Goal: Check status: Check status

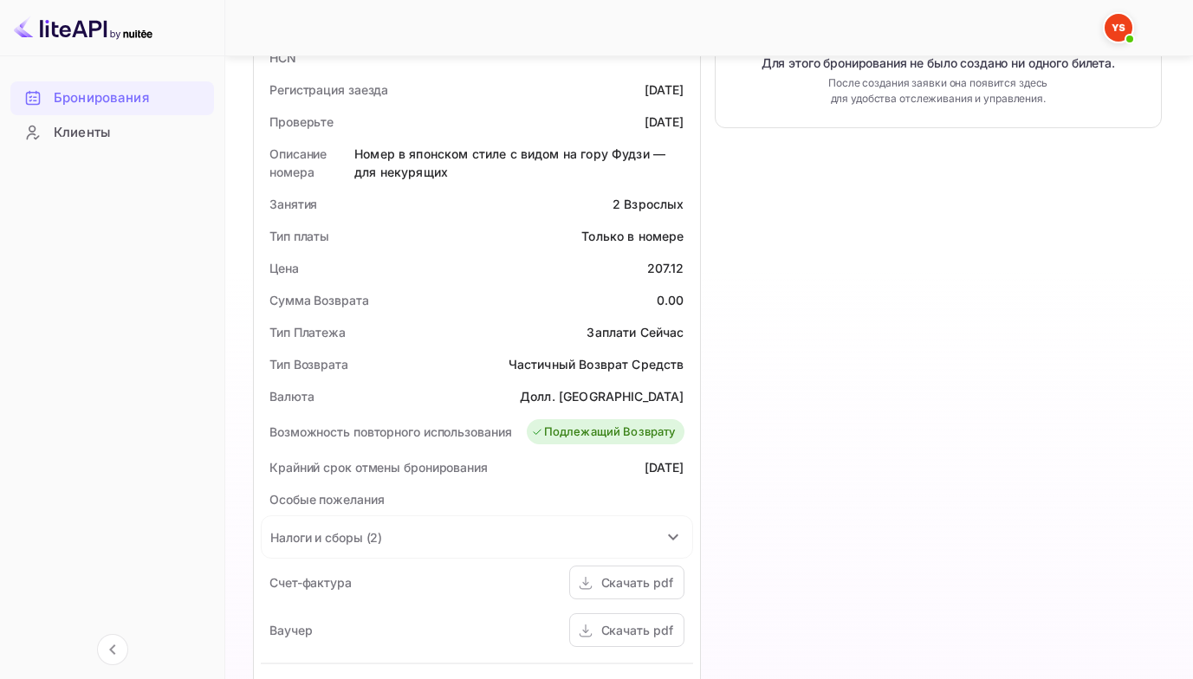
scroll to position [433, 0]
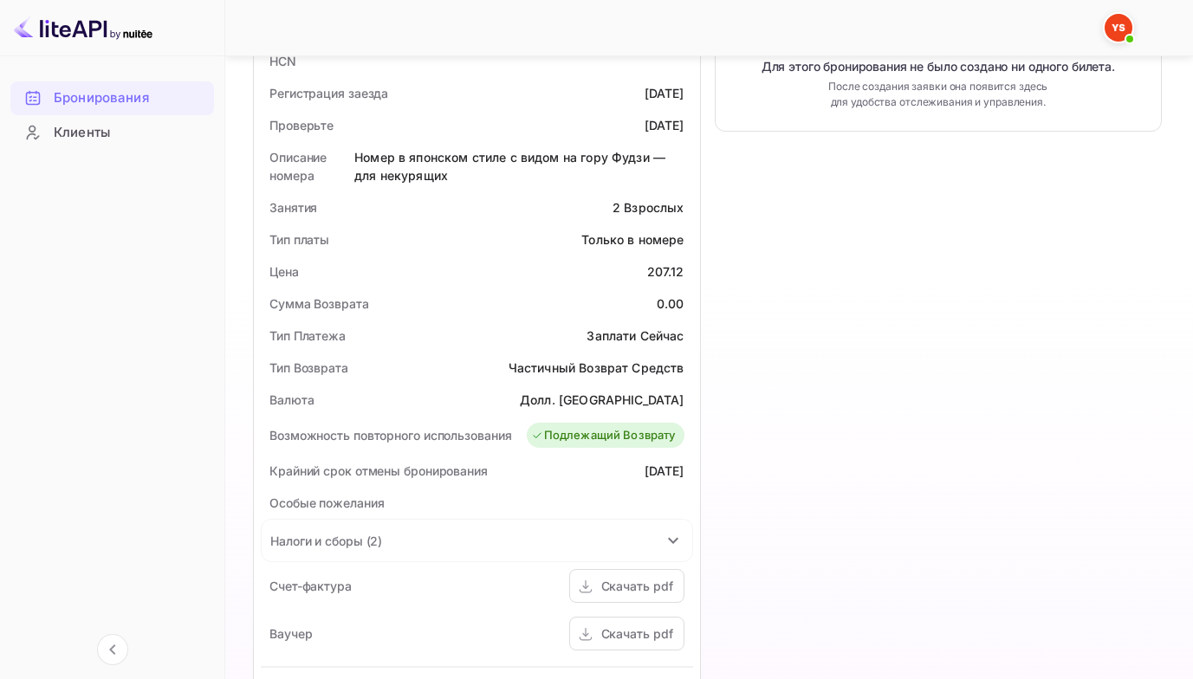
click at [149, 104] on div "Бронирования" at bounding box center [130, 98] width 152 height 20
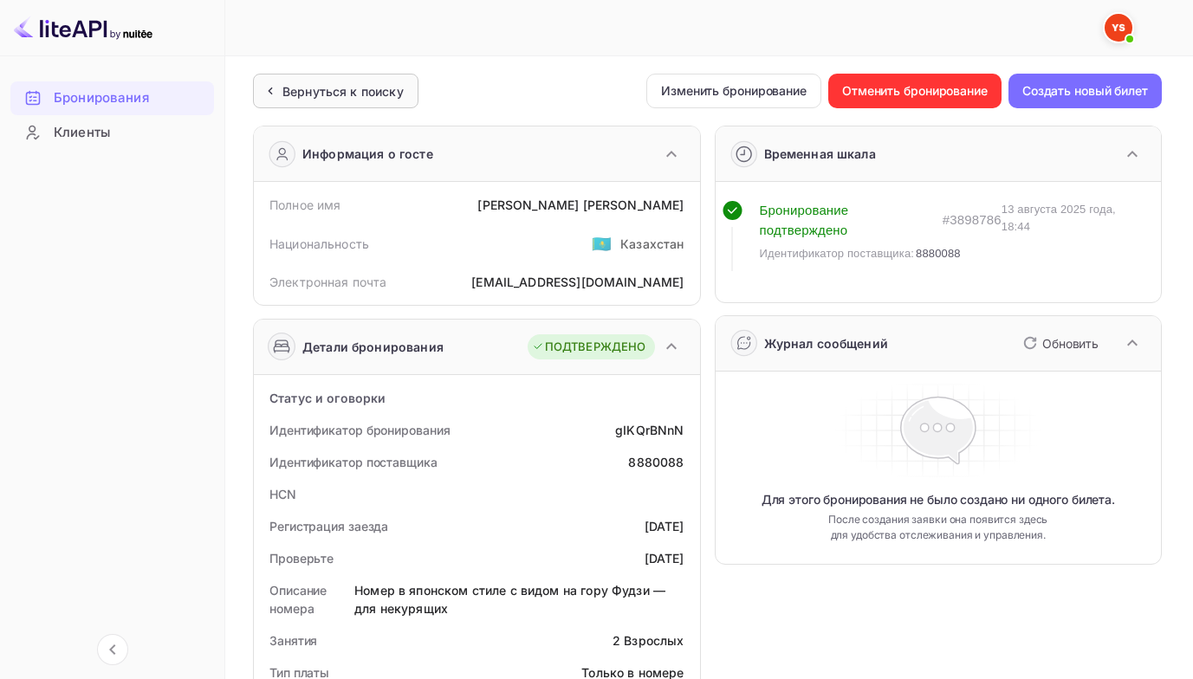
click at [358, 82] on div "Вернуться к поиску" at bounding box center [343, 91] width 121 height 18
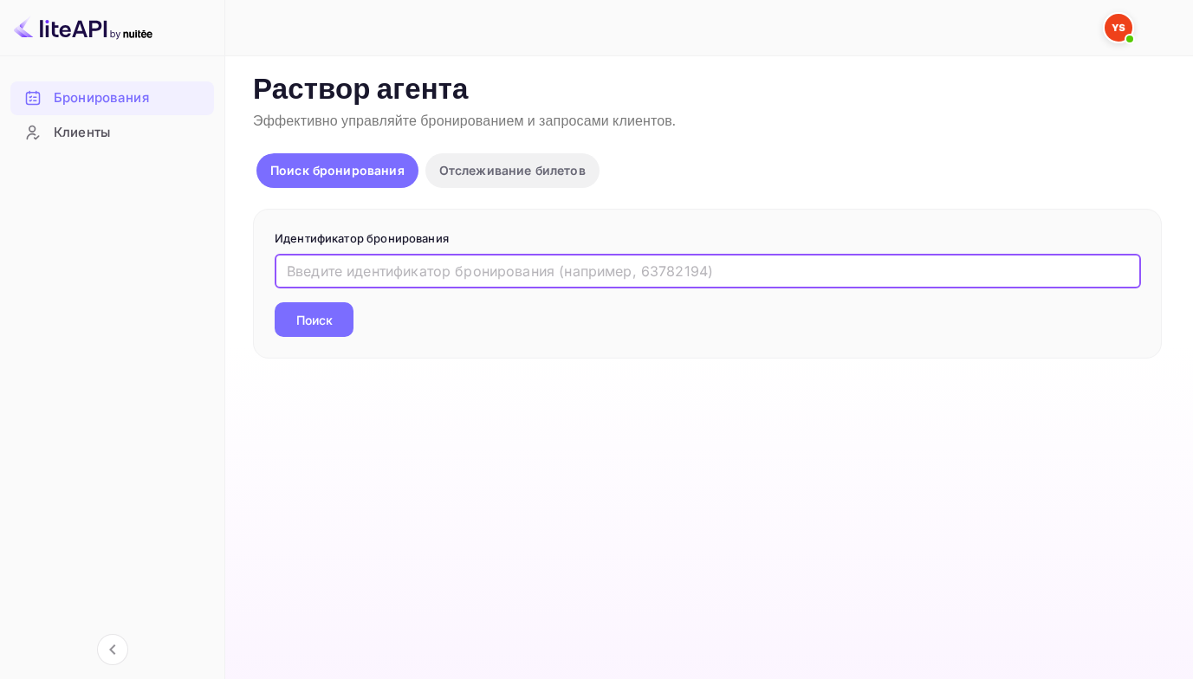
click at [335, 262] on input "text" at bounding box center [708, 271] width 867 height 35
paste input "9507604"
click at [275, 302] on button "Поиск" at bounding box center [314, 319] width 79 height 35
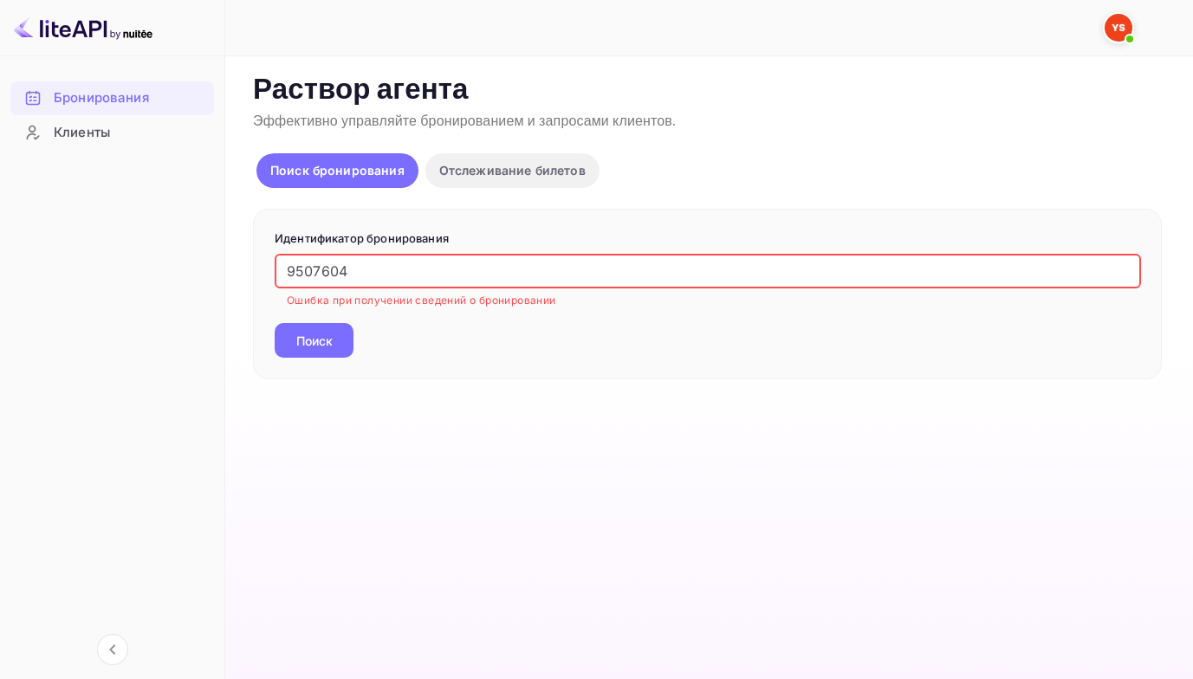
click at [283, 267] on input "9507604" at bounding box center [708, 271] width 867 height 35
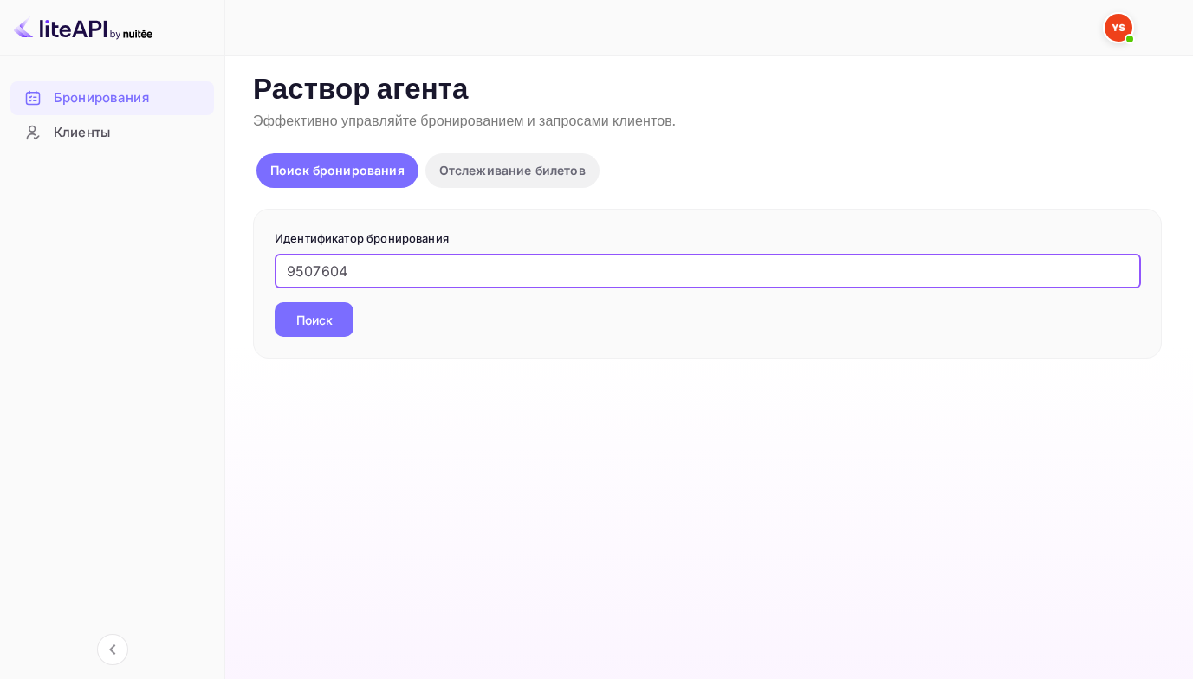
type input "9507604"
click at [275, 302] on button "Поиск" at bounding box center [314, 319] width 79 height 35
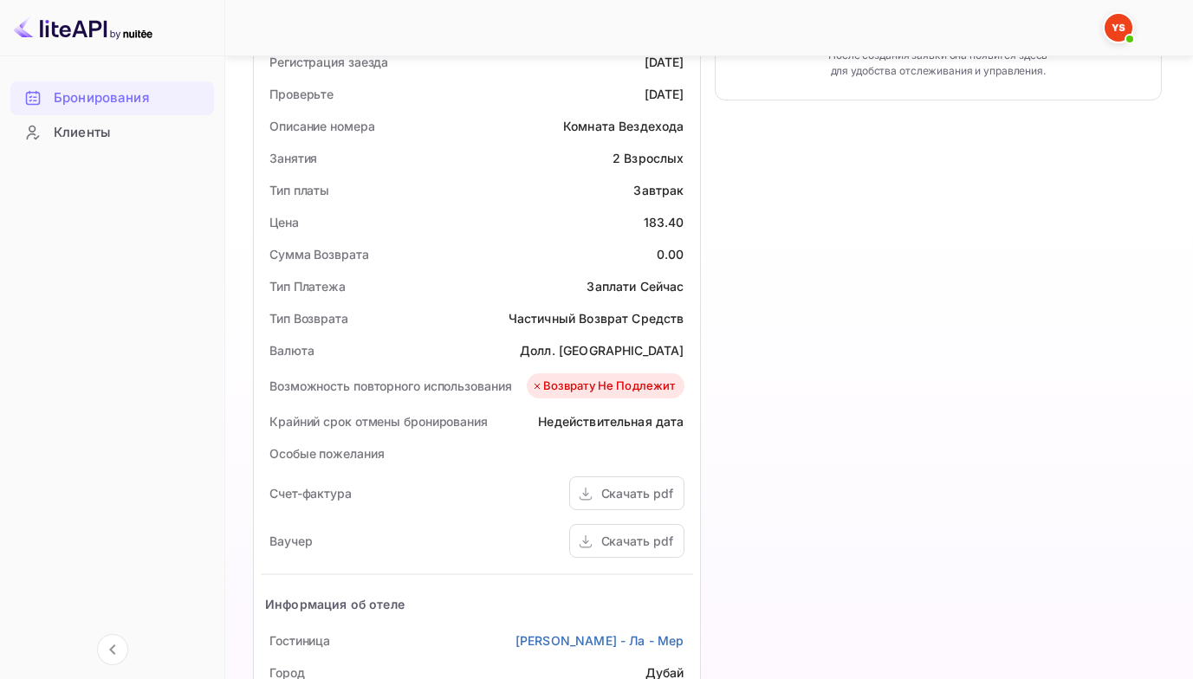
scroll to position [520, 0]
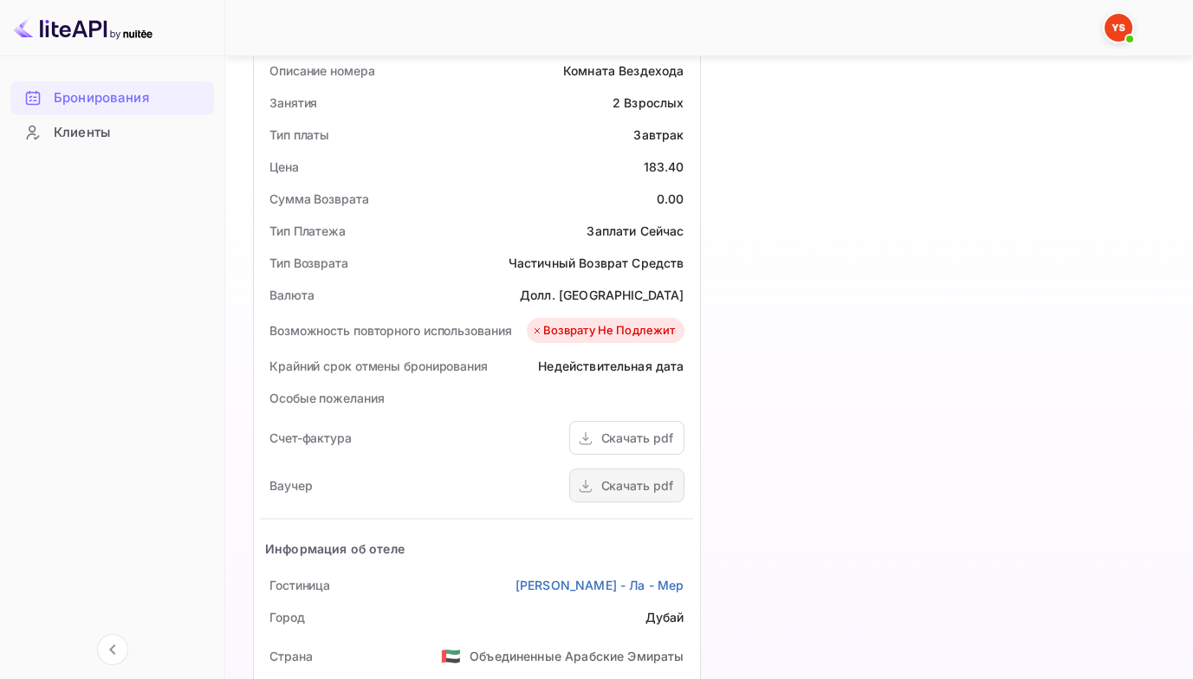
click at [614, 493] on ya-tr-span "Скачать pdf" at bounding box center [637, 485] width 72 height 15
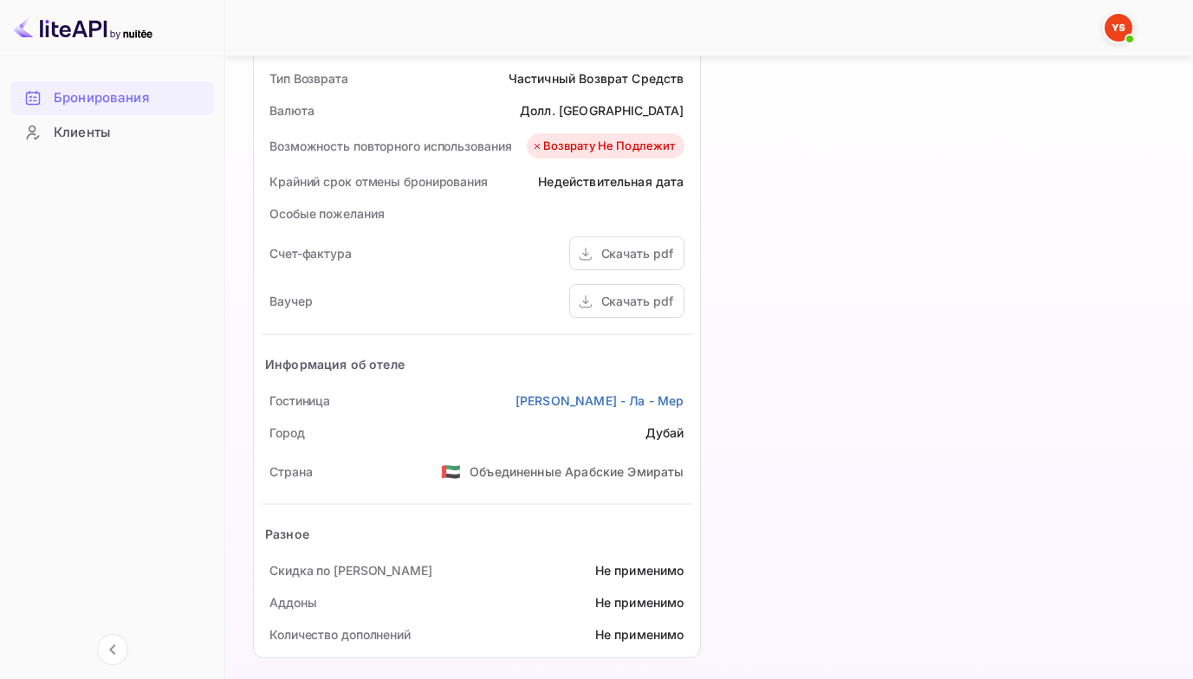
scroll to position [717, 0]
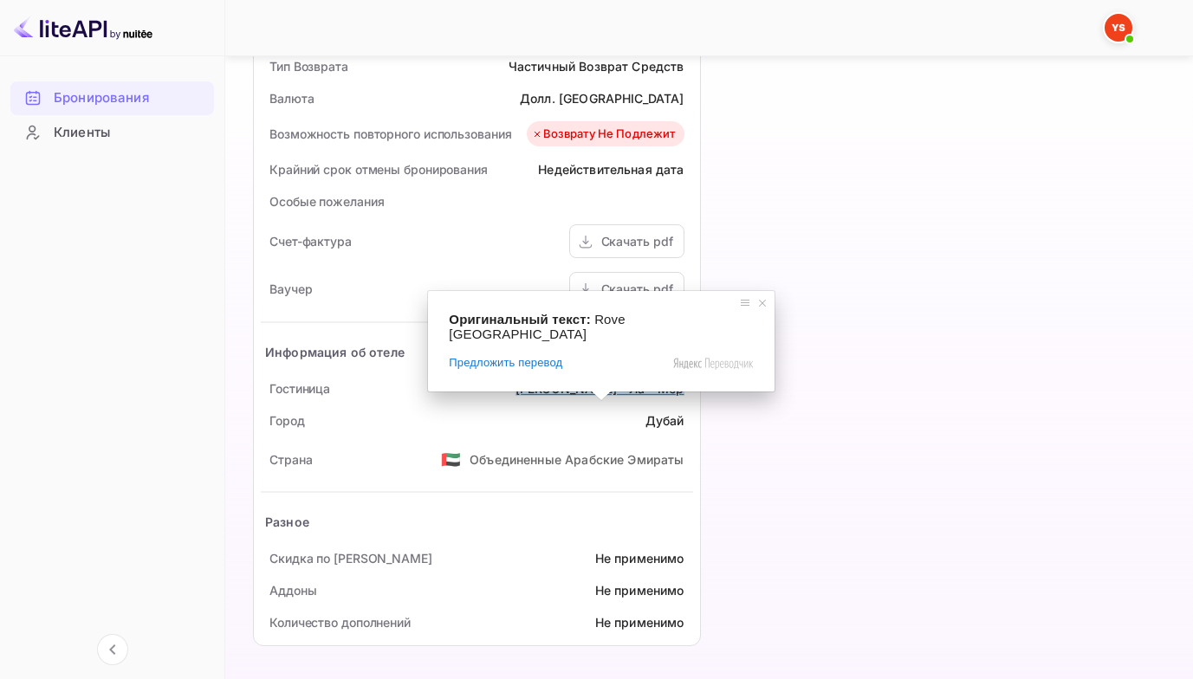
click at [590, 391] on span at bounding box center [601, 396] width 23 height 10
click at [604, 391] on ya-tr-span "[PERSON_NAME] - Ла - Мер" at bounding box center [600, 388] width 169 height 15
